Goal: Navigation & Orientation: Find specific page/section

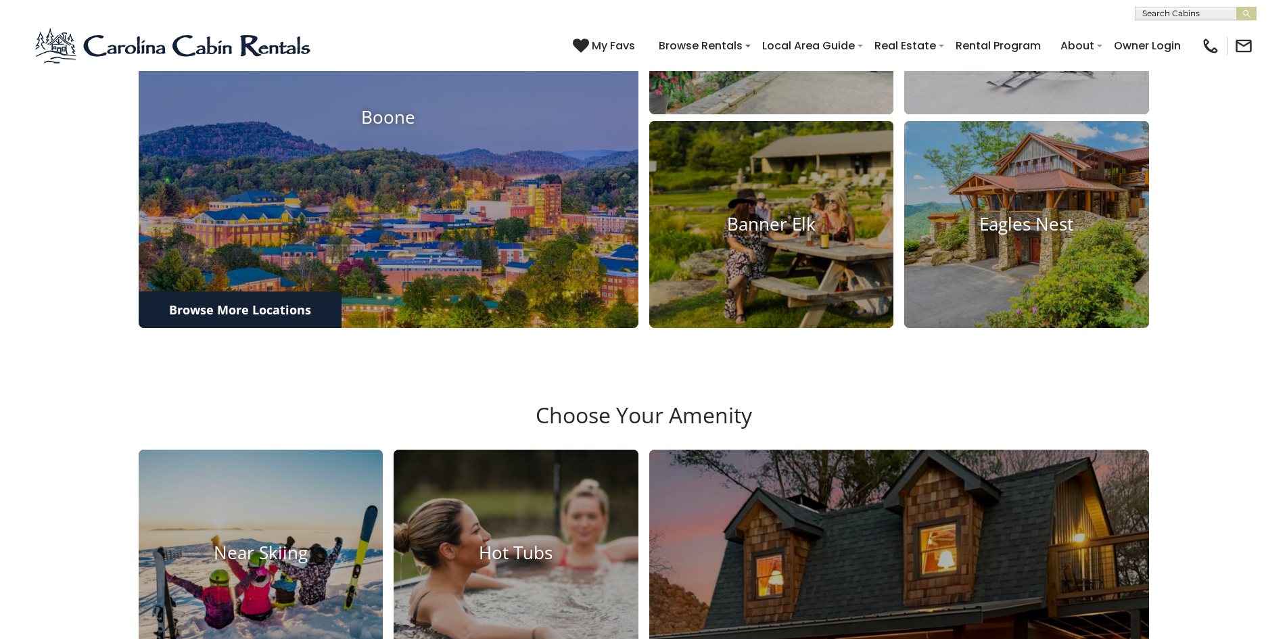
scroll to position [837, 0]
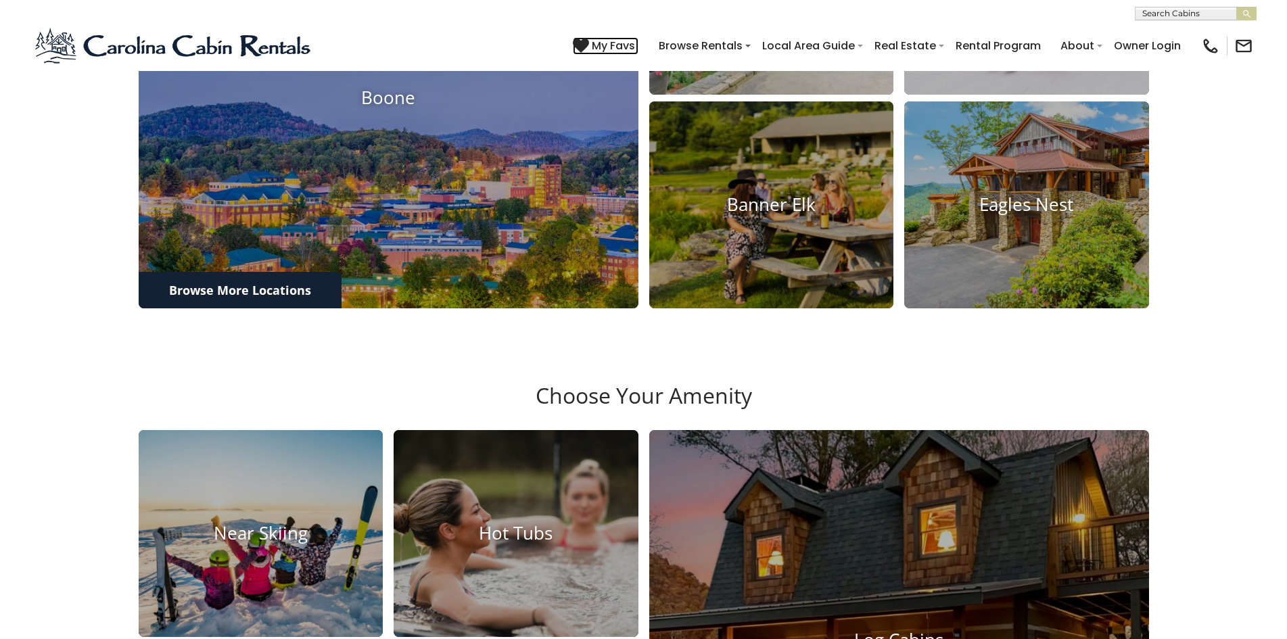
click at [585, 41] on icon at bounding box center [581, 45] width 16 height 16
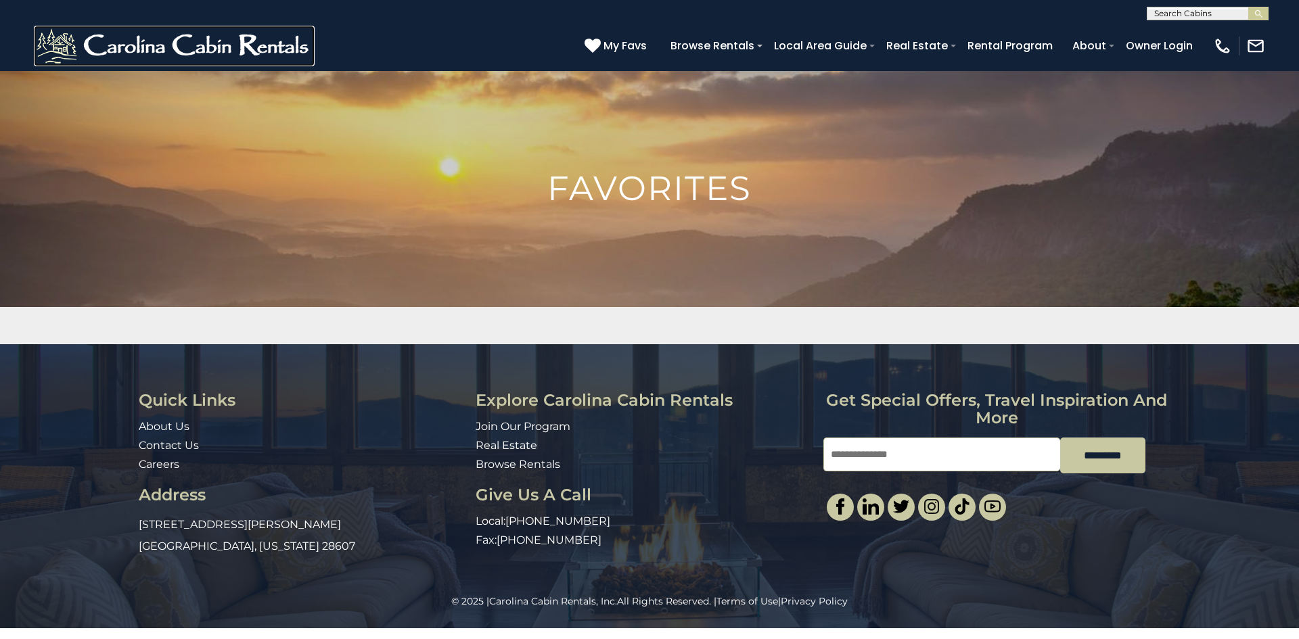
click at [71, 33] on img at bounding box center [174, 46] width 281 height 41
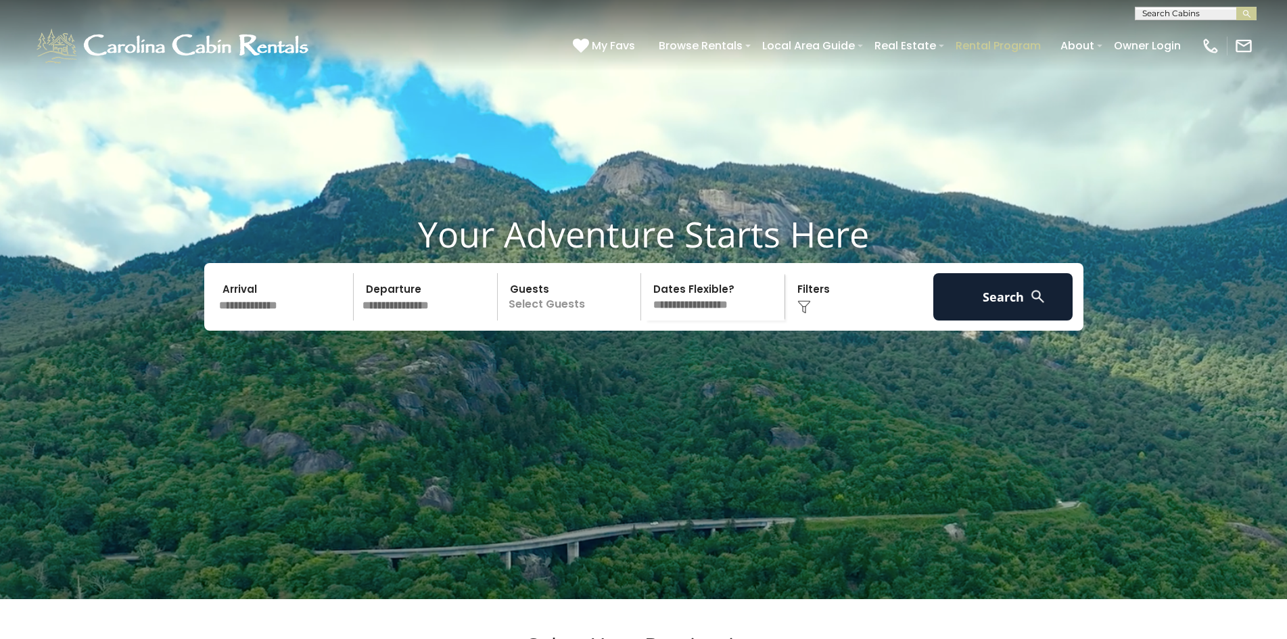
scroll to position [63, 0]
